Goal: Complete application form: Complete application form

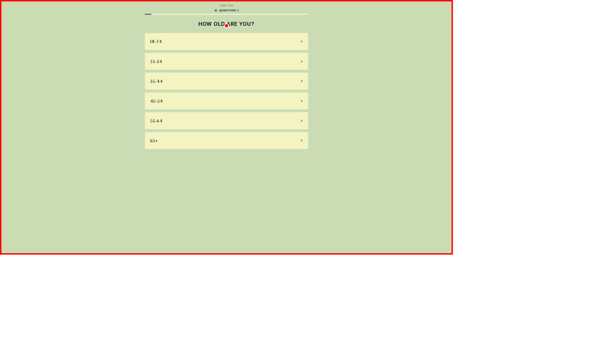
click at [302, 55] on div "18-24" at bounding box center [301, 55] width 217 height 23
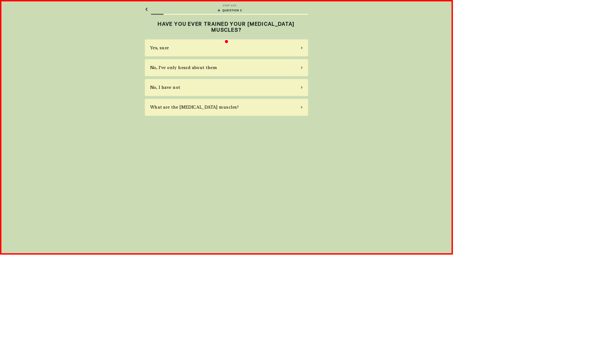
click at [302, 64] on div "Yes, sure" at bounding box center [301, 63] width 217 height 23
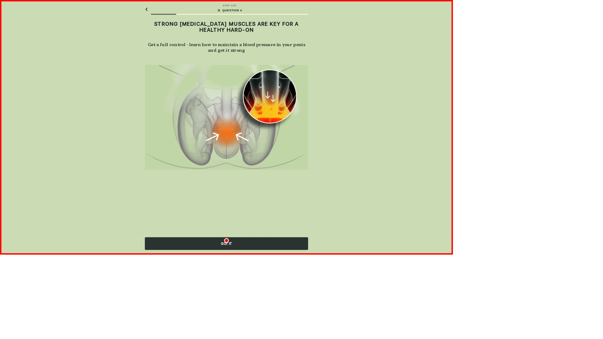
click at [302, 156] on img at bounding box center [301, 156] width 217 height 140
click at [302, 325] on div "GOT IT" at bounding box center [301, 324] width 217 height 17
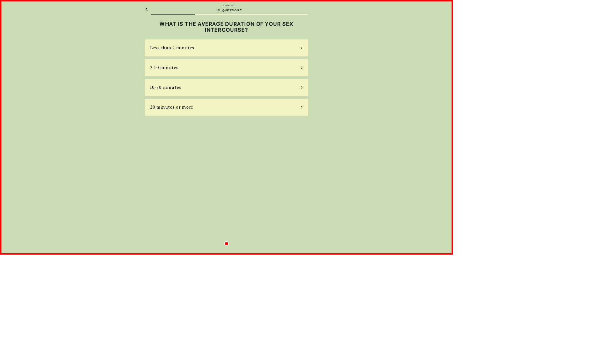
click at [302, 64] on div "Less than 2 minutes" at bounding box center [301, 63] width 217 height 23
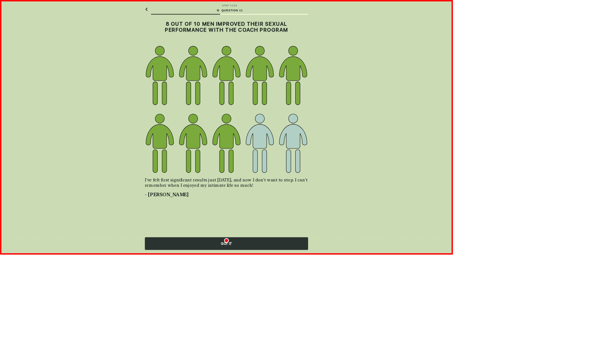
click at [302, 146] on img at bounding box center [301, 146] width 217 height 172
click at [302, 325] on div "GOT IT" at bounding box center [301, 324] width 217 height 17
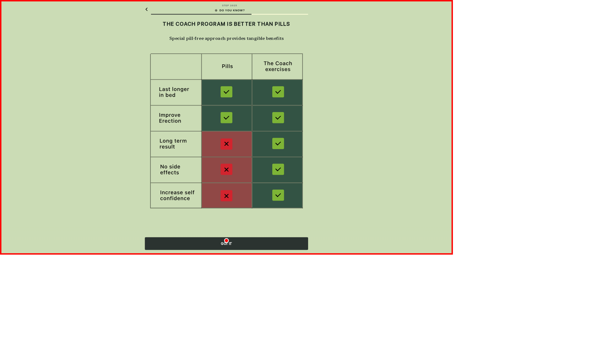
click at [302, 176] on img at bounding box center [301, 175] width 217 height 211
click at [302, 32] on h2 "THE COACH PROGRAM IS BETTER THAN PILLS" at bounding box center [301, 32] width 217 height 8
click at [302, 325] on div "GOT IT" at bounding box center [301, 324] width 217 height 17
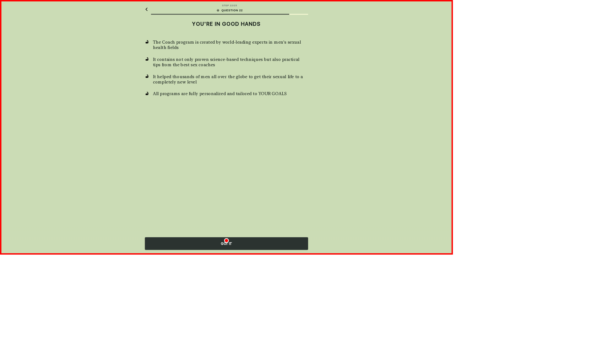
click at [302, 325] on div "GOT IT" at bounding box center [301, 324] width 217 height 17
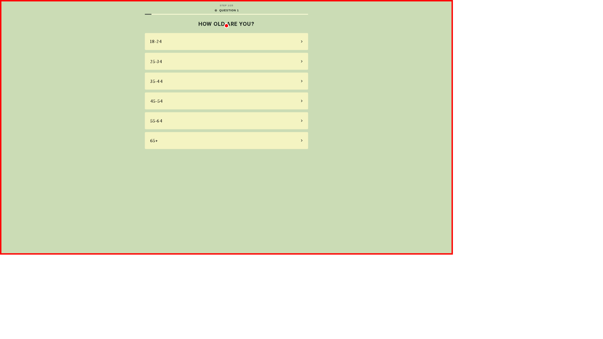
click at [302, 55] on div "18-24" at bounding box center [301, 55] width 217 height 23
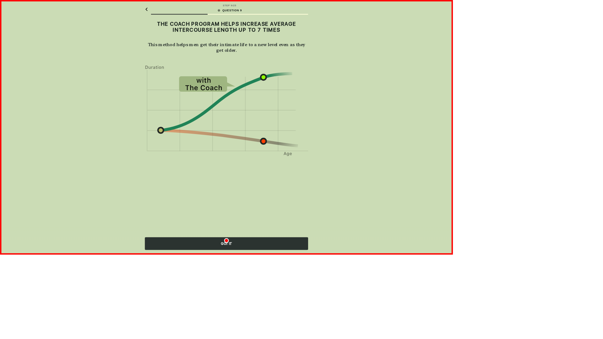
click at [302, 147] on img at bounding box center [301, 147] width 217 height 122
click at [302, 325] on div "GOT IT" at bounding box center [301, 324] width 217 height 17
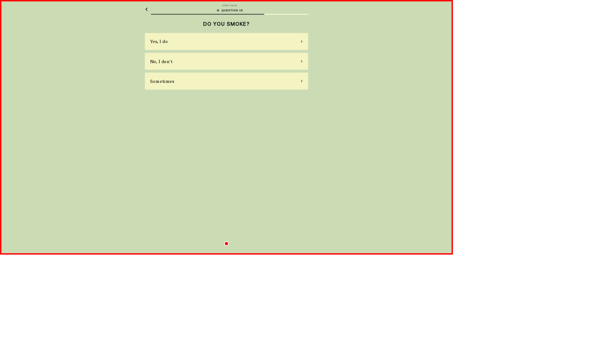
click at [302, 55] on div "Yes, I do" at bounding box center [301, 55] width 217 height 23
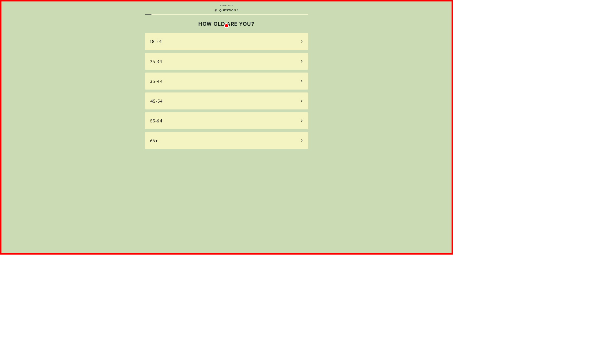
click at [302, 55] on div "18-24" at bounding box center [301, 55] width 217 height 23
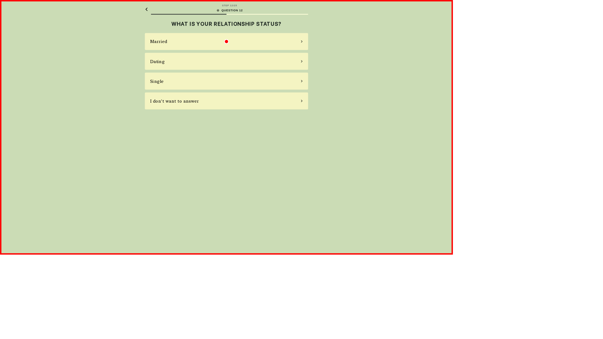
click at [302, 55] on div "Married" at bounding box center [301, 55] width 217 height 23
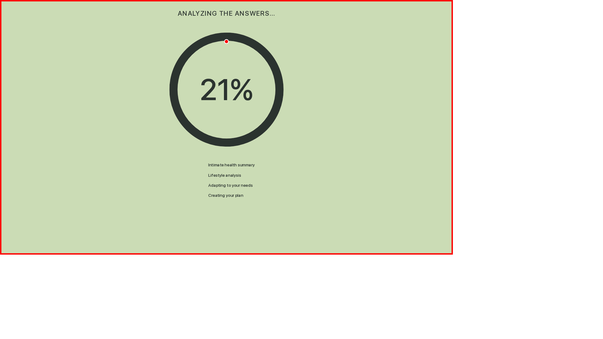
click at [302, 18] on div "ANALYZING THE ANSWERS…" at bounding box center [301, 18] width 217 height 36
click at [302, 120] on div "96 %" at bounding box center [301, 119] width 79 height 59
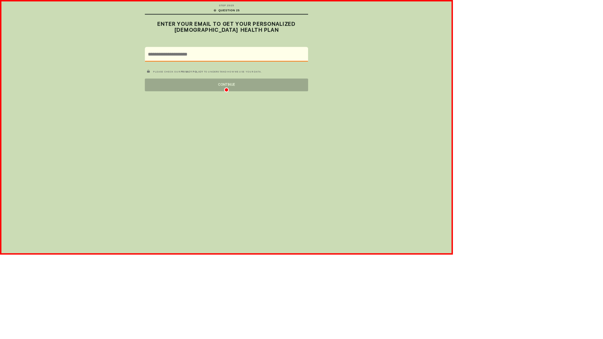
click at [302, 113] on div "CONTINUE" at bounding box center [301, 113] width 217 height 17
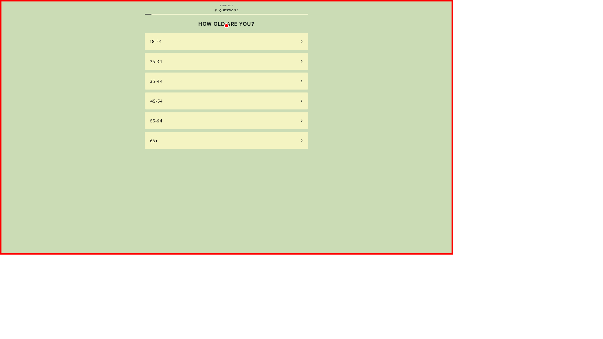
click at [302, 55] on div "18-24" at bounding box center [301, 55] width 217 height 23
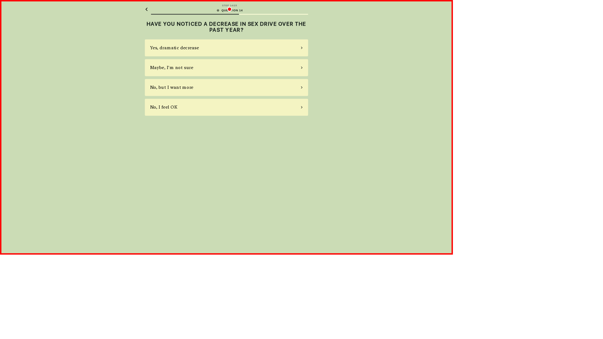
click at [302, 64] on div "Yes, dramatic decrease" at bounding box center [301, 63] width 217 height 23
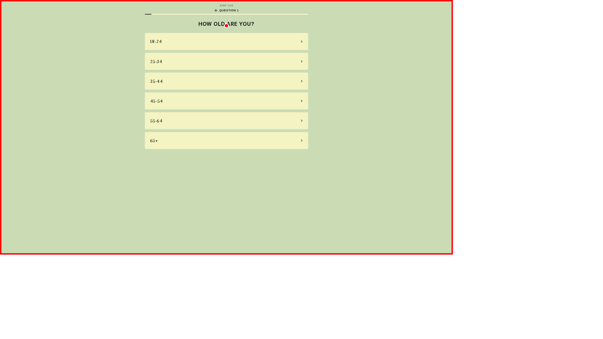
click at [302, 55] on div "18-24" at bounding box center [301, 55] width 217 height 23
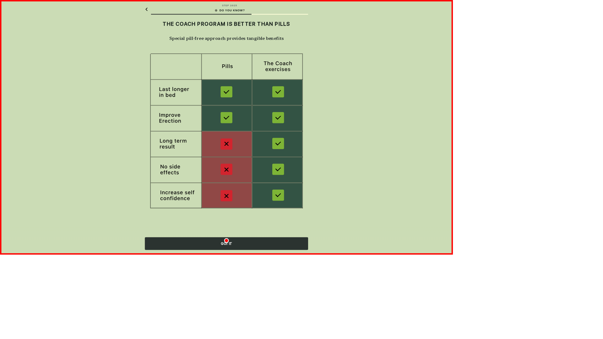
click at [302, 176] on img at bounding box center [301, 175] width 217 height 211
